Goal: Task Accomplishment & Management: Manage account settings

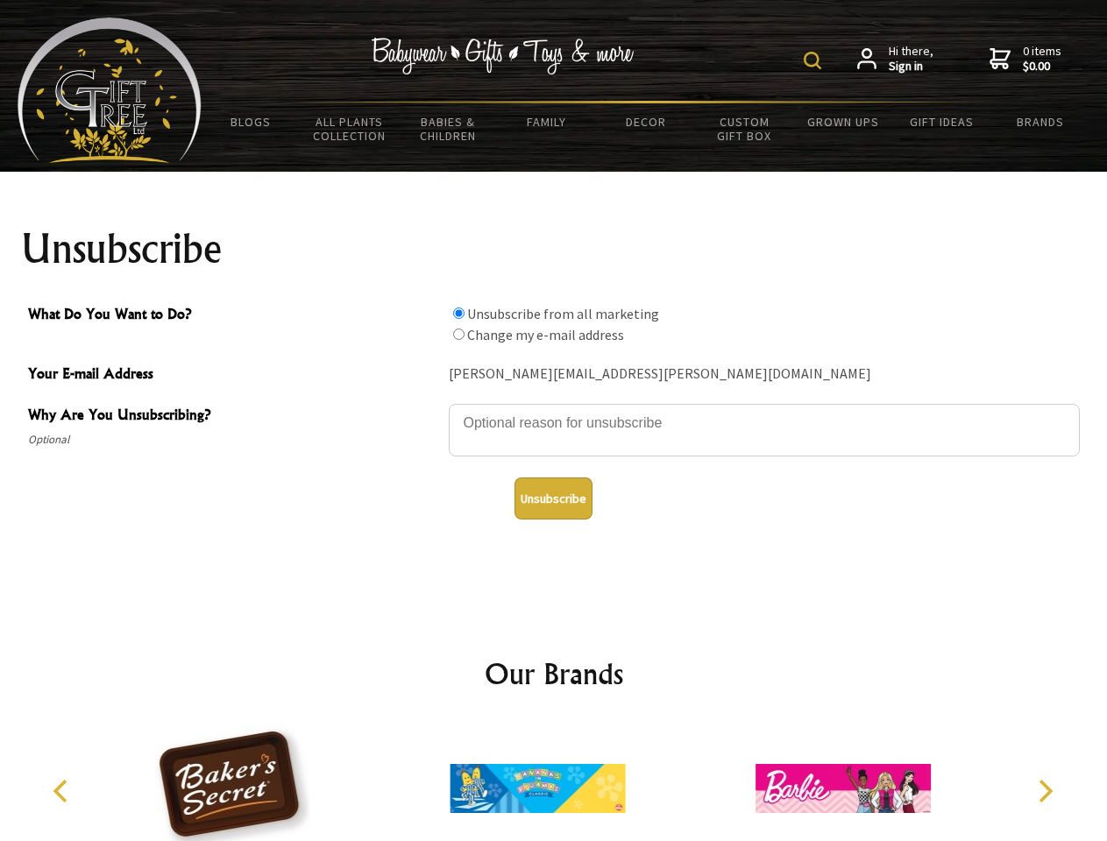
click at [815, 60] on img at bounding box center [812, 61] width 18 height 18
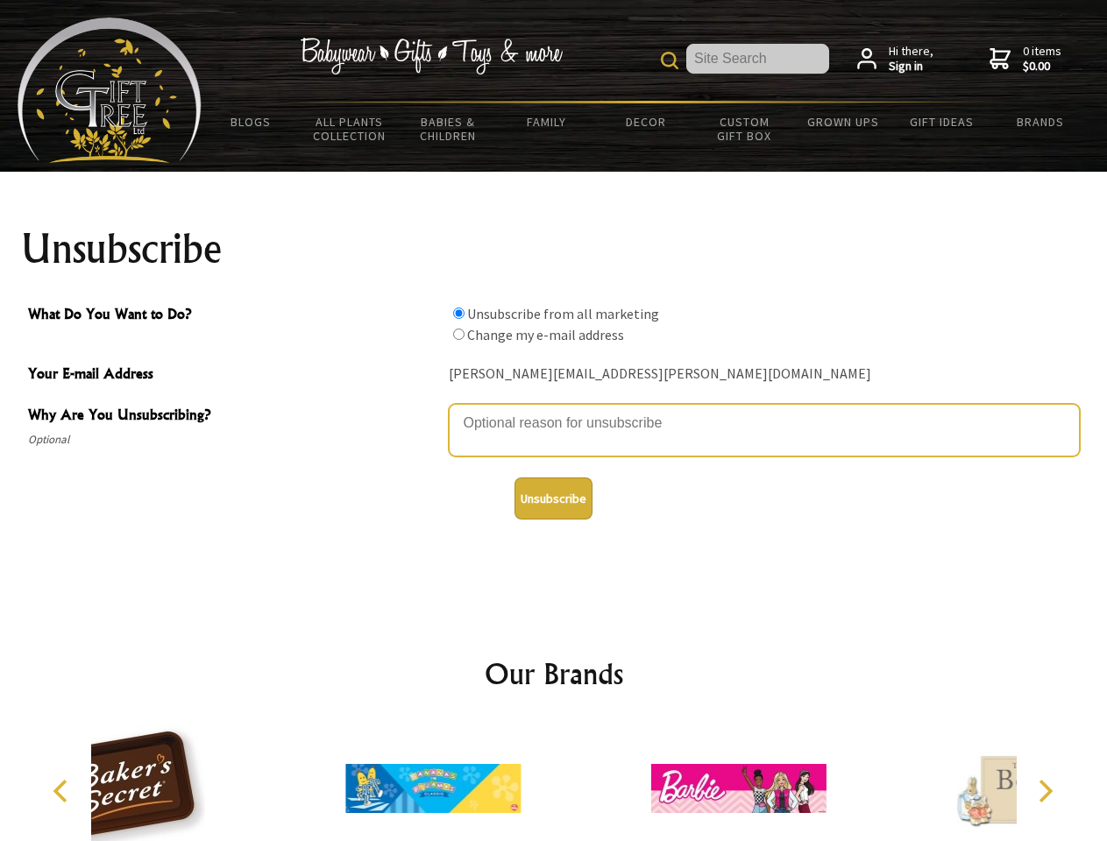
click at [554, 410] on textarea "Why Are You Unsubscribing?" at bounding box center [764, 430] width 631 height 53
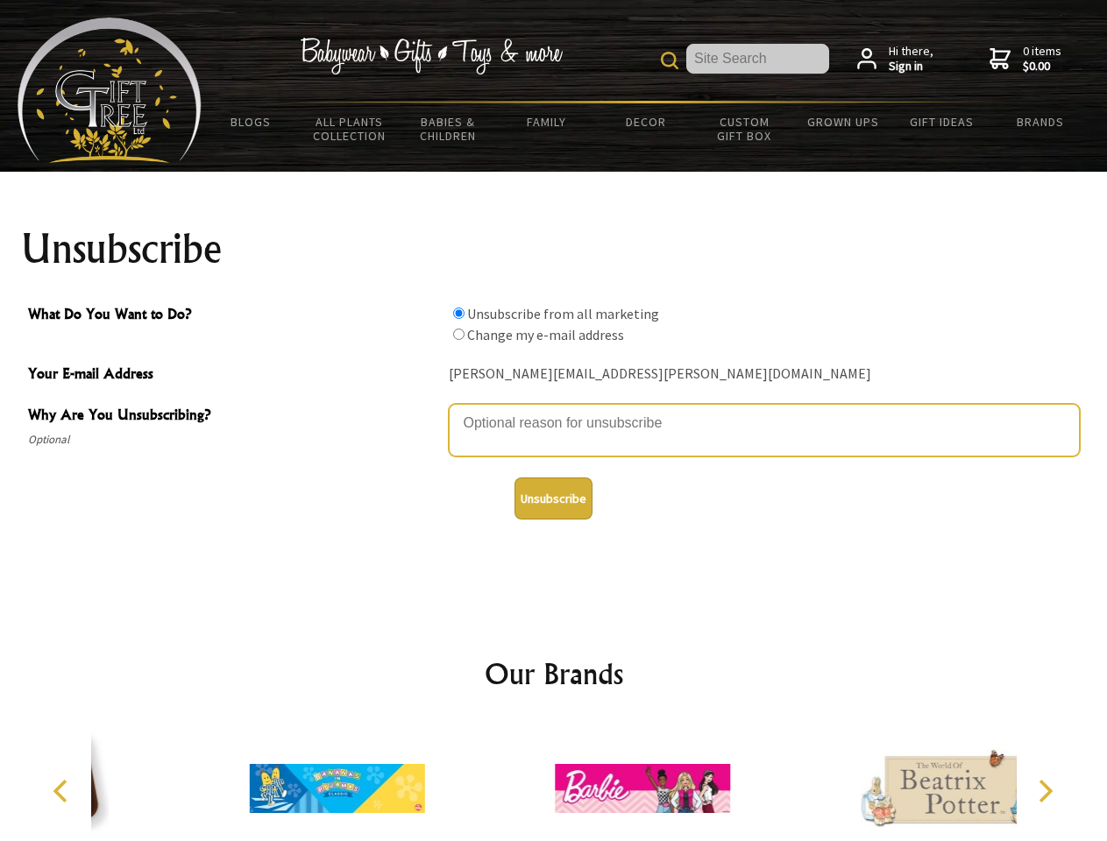
click at [458, 313] on input "What Do You Want to Do?" at bounding box center [458, 313] width 11 height 11
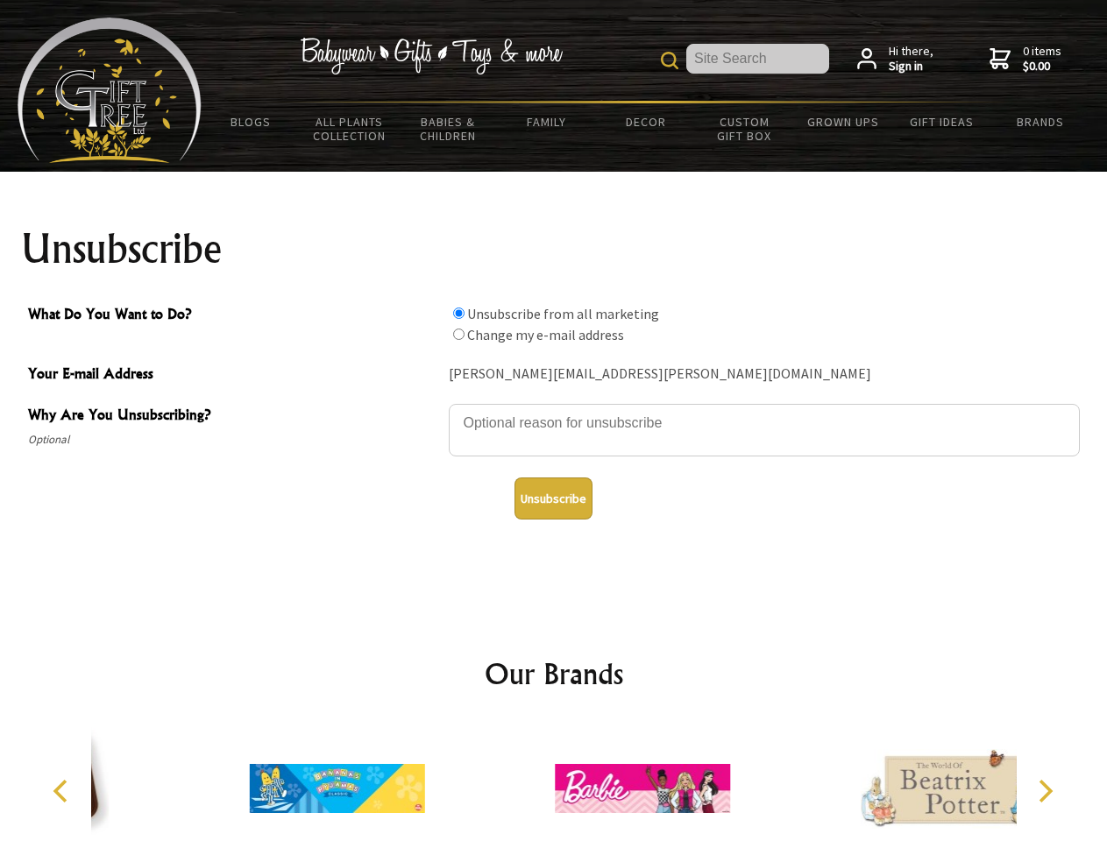
click at [458, 334] on input "What Do You Want to Do?" at bounding box center [458, 334] width 11 height 11
radio input "true"
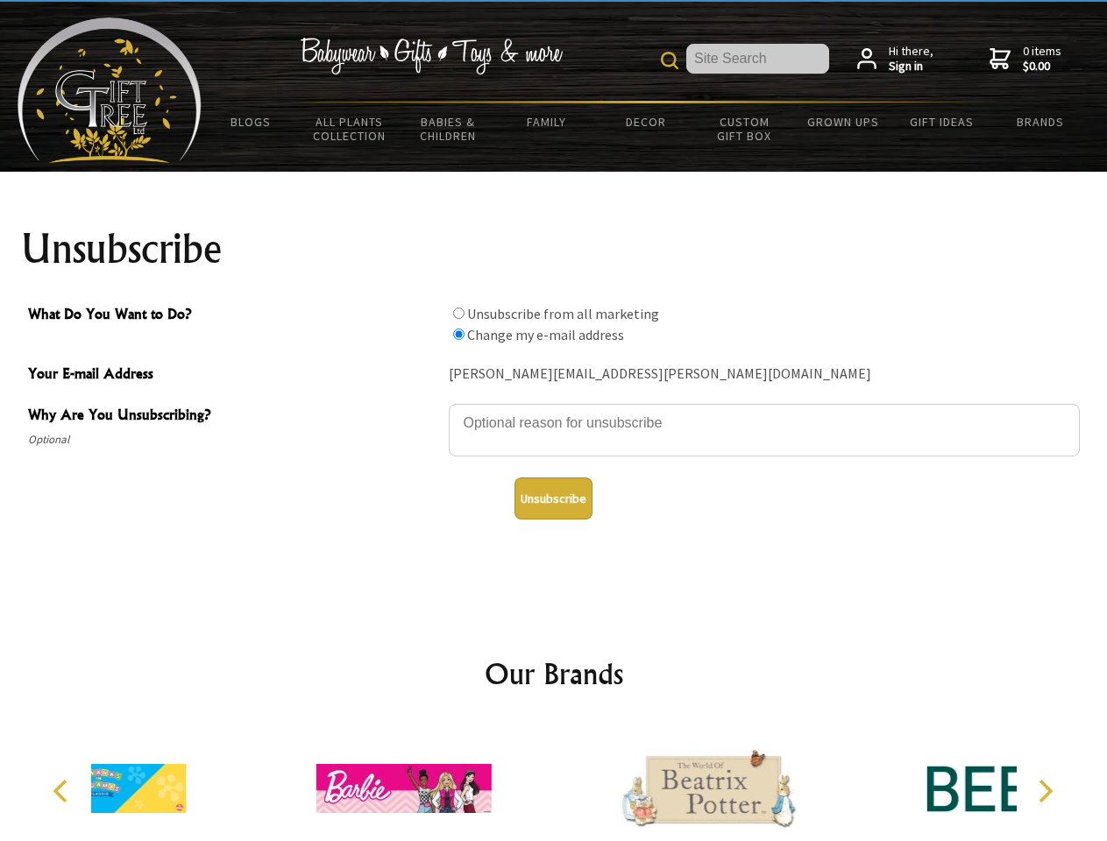
click at [553, 499] on button "Unsubscribe" at bounding box center [553, 499] width 78 height 42
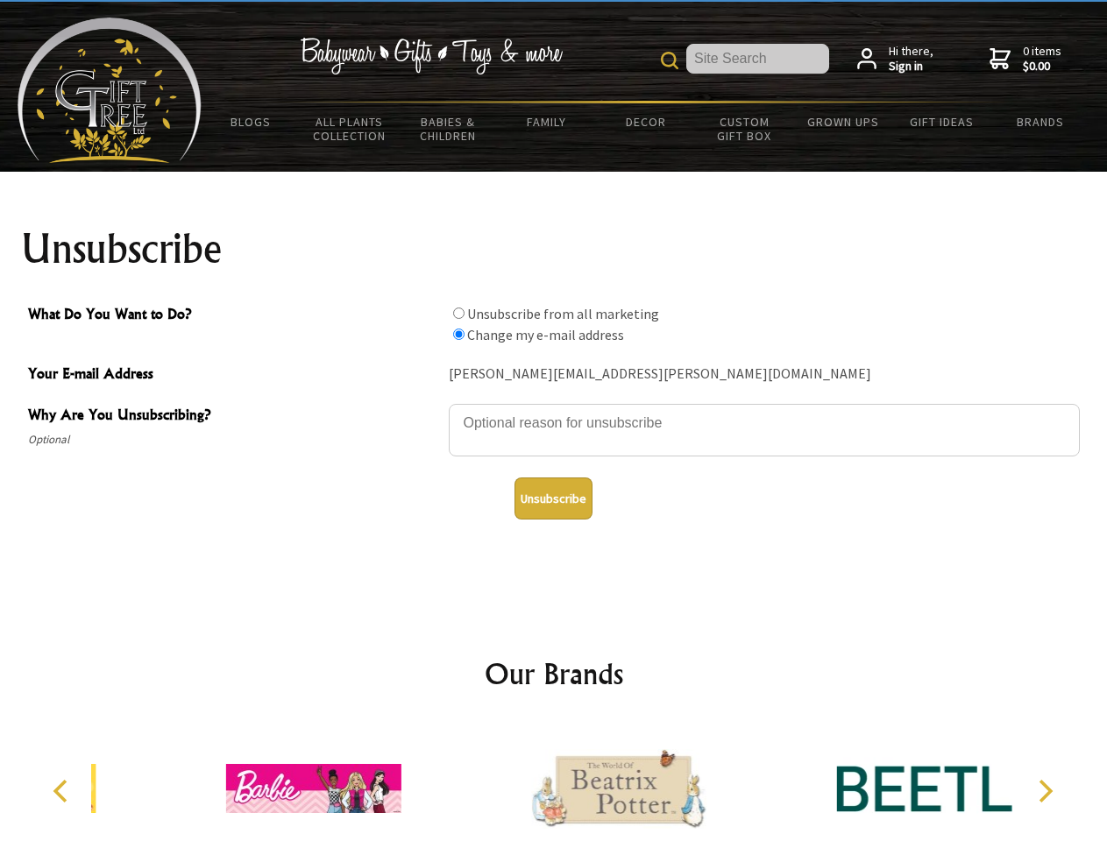
click at [63, 791] on icon "Previous" at bounding box center [62, 791] width 23 height 23
click at [1044, 791] on icon "Next" at bounding box center [1043, 791] width 23 height 23
